Goal: Task Accomplishment & Management: Complete application form

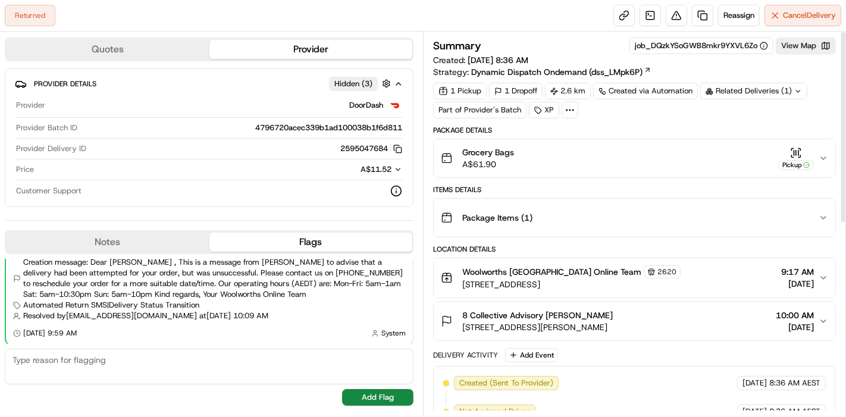
scroll to position [1, 0]
click at [796, 54] on div "Summary job_DQzkYSoGWB8mkr9YXVL6Zo View Map Created: [DATE] 8:36 AM Strategy: D…" at bounding box center [634, 57] width 403 height 40
click at [799, 50] on button "View Map" at bounding box center [806, 45] width 60 height 17
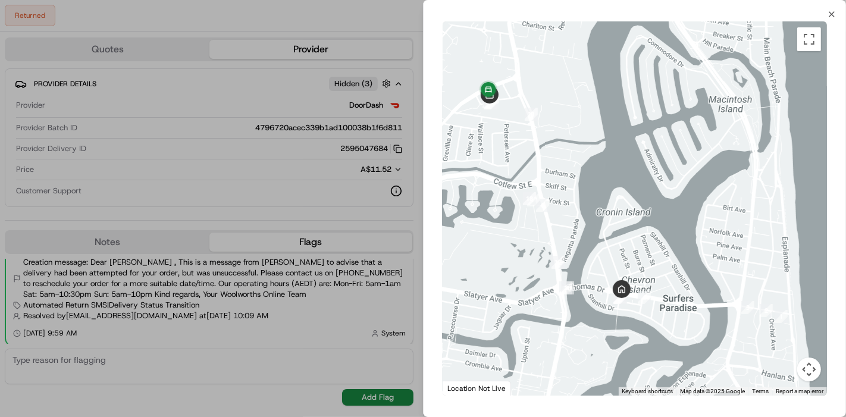
drag, startPoint x: 530, startPoint y: 164, endPoint x: 562, endPoint y: 193, distance: 43.4
click at [562, 193] on div at bounding box center [635, 208] width 384 height 374
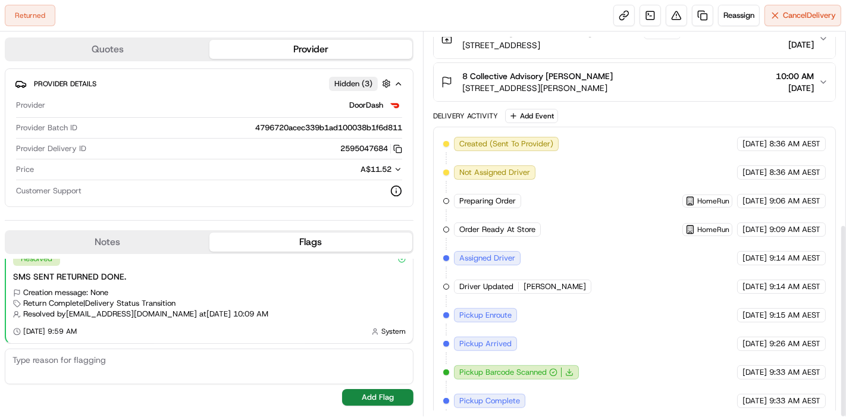
scroll to position [381, 0]
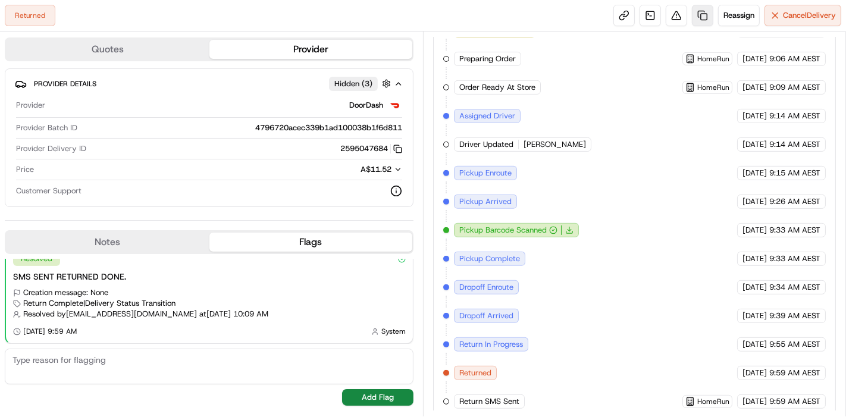
click at [706, 15] on link at bounding box center [702, 15] width 21 height 21
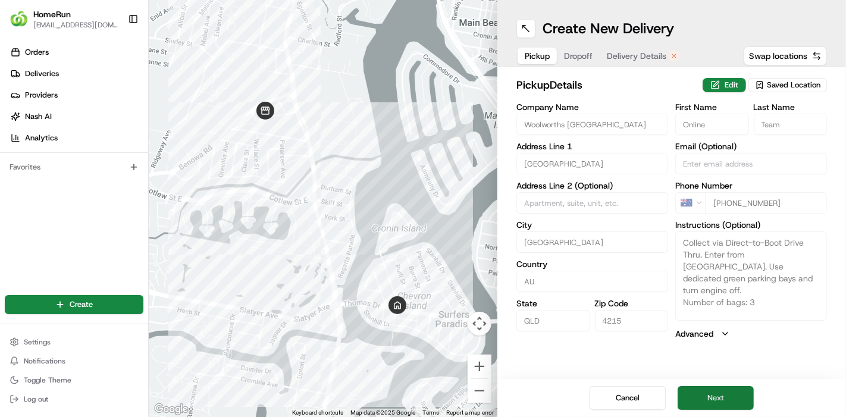
click at [740, 405] on button "Next" at bounding box center [716, 398] width 76 height 24
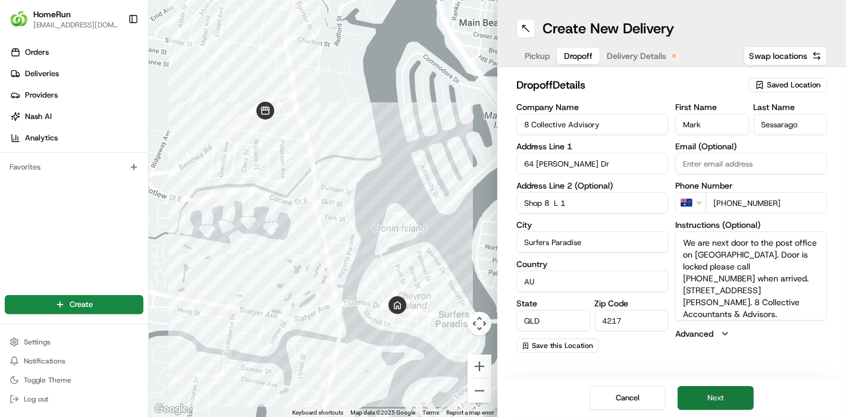
click at [740, 405] on button "Next" at bounding box center [716, 398] width 76 height 24
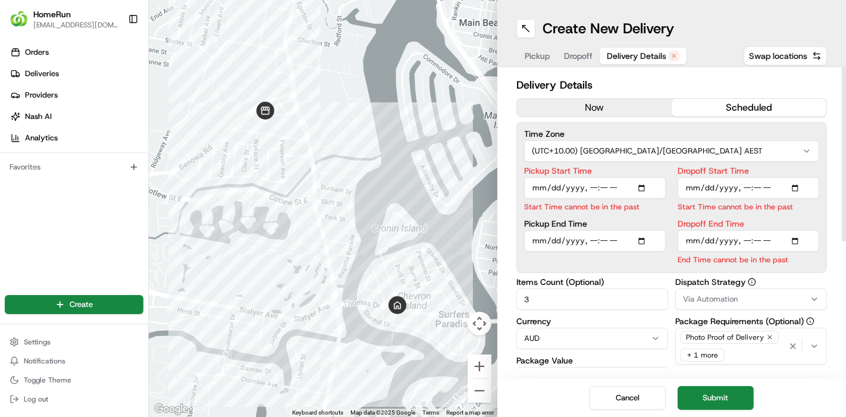
click at [641, 111] on button "now" at bounding box center [594, 108] width 155 height 18
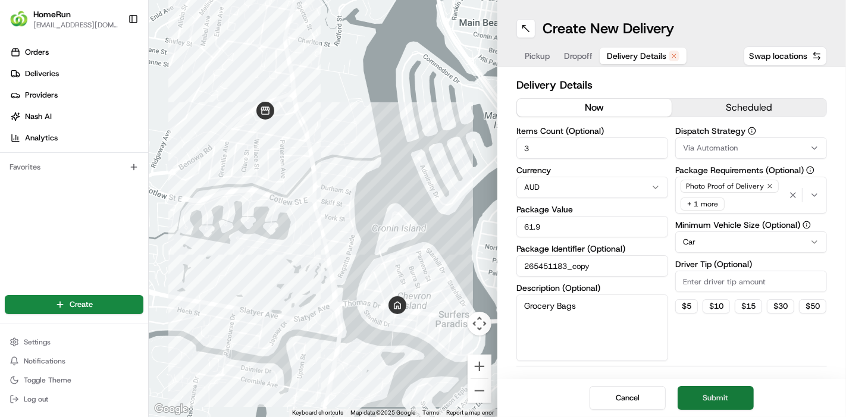
click at [707, 387] on button "Submit" at bounding box center [716, 398] width 76 height 24
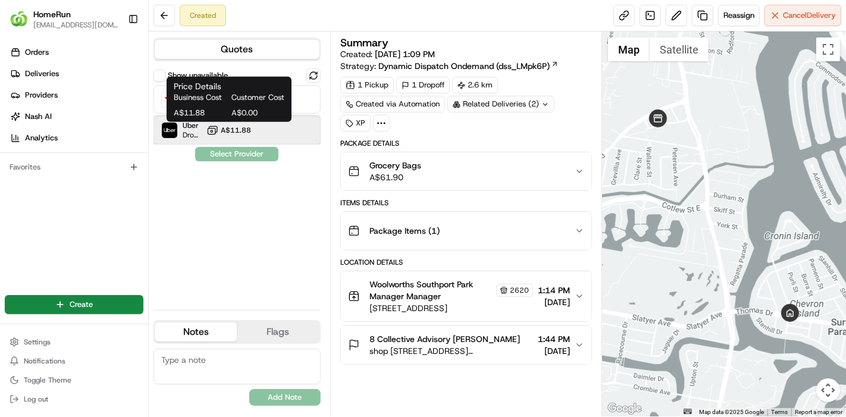
click at [259, 127] on div "Uber Dropoff ETA 41 minutes A$11.88" at bounding box center [237, 130] width 167 height 29
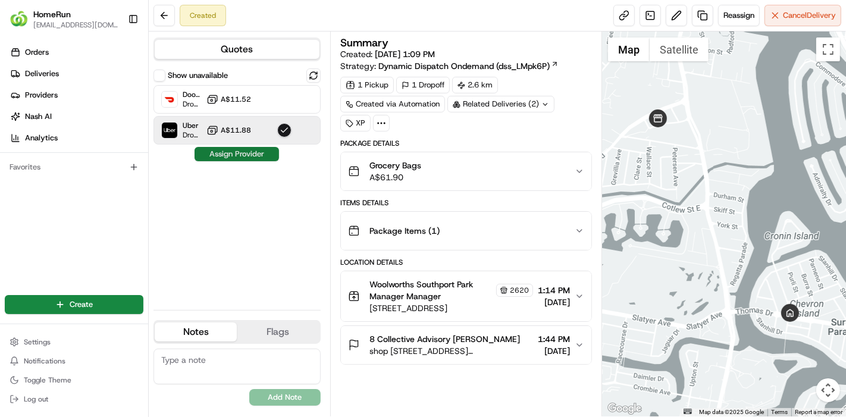
click at [252, 155] on button "Assign Provider" at bounding box center [237, 154] width 84 height 14
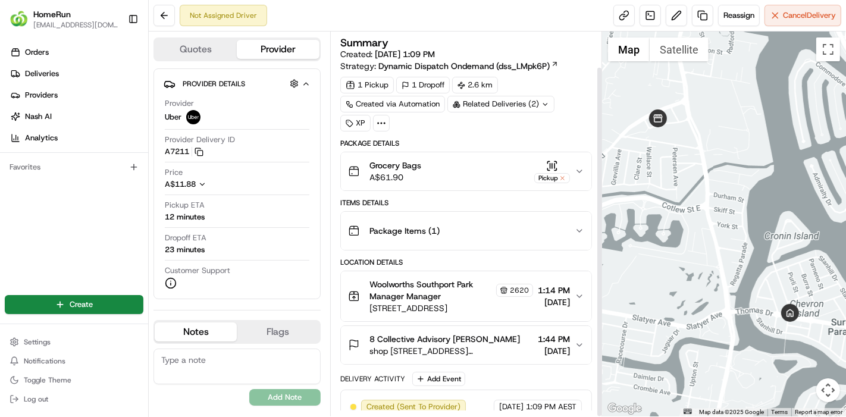
scroll to position [39, 0]
